Goal: Task Accomplishment & Management: Manage account settings

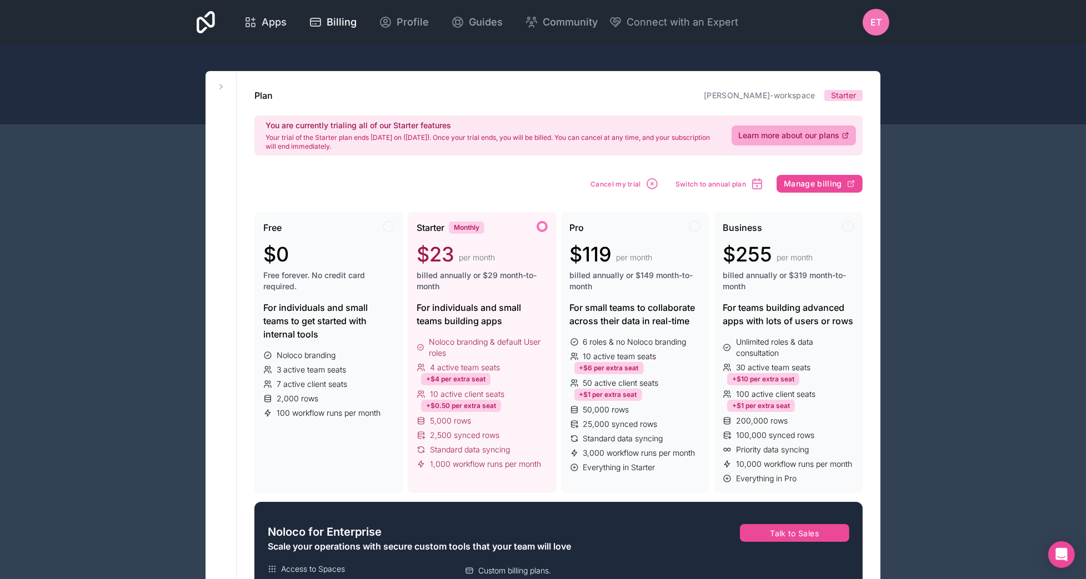
click at [278, 24] on span "Apps" at bounding box center [274, 22] width 25 height 16
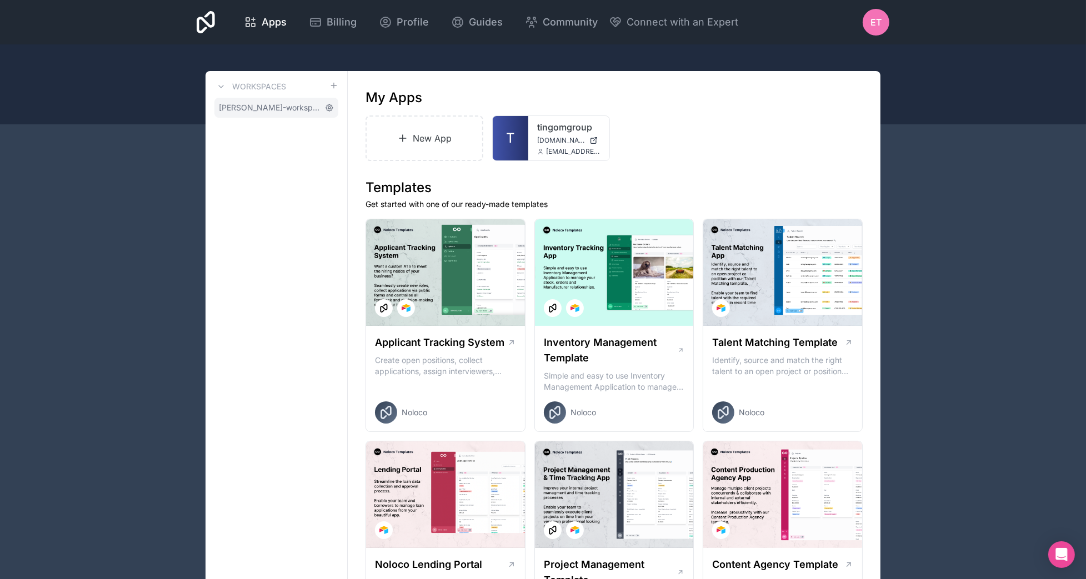
click at [327, 108] on icon at bounding box center [329, 107] width 7 height 7
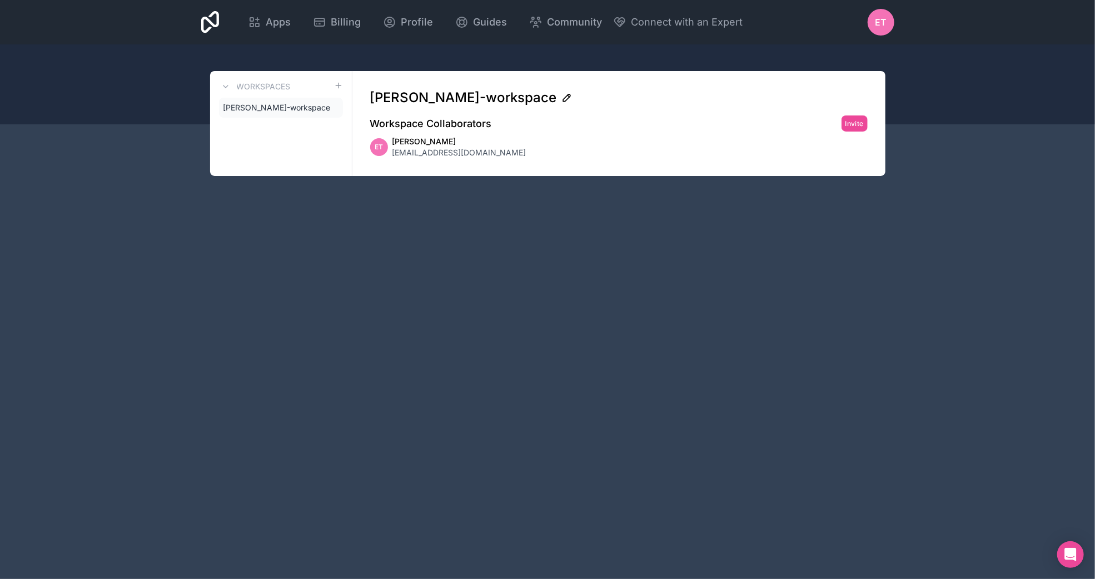
click at [561, 95] on icon at bounding box center [566, 97] width 11 height 11
type input "tingom-group-llc-workspace"
click at [592, 264] on div "Apps Billing Profile Guides Community Connect with an Expert ET Billing Profile…" at bounding box center [547, 289] width 1095 height 579
click at [294, 89] on div "Workspaces" at bounding box center [281, 86] width 124 height 13
click at [341, 84] on icon at bounding box center [338, 85] width 9 height 9
